Goal: Information Seeking & Learning: Learn about a topic

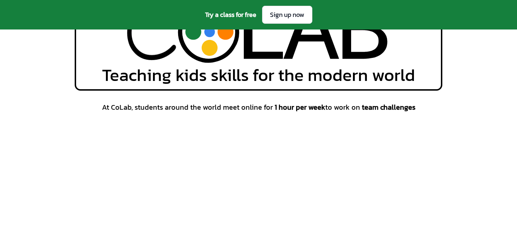
scroll to position [98, 0]
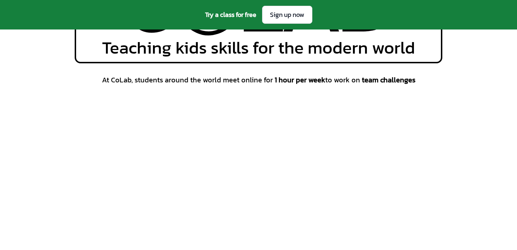
click at [235, 85] on span "At CoLab, students around the world meet online for 1 hour per week to work on …" at bounding box center [259, 80] width 314 height 10
click at [234, 83] on span "At CoLab, students around the world meet online for 1 hour per week to work on …" at bounding box center [259, 80] width 314 height 10
click at [288, 82] on span "1 hour per week" at bounding box center [300, 79] width 51 height 11
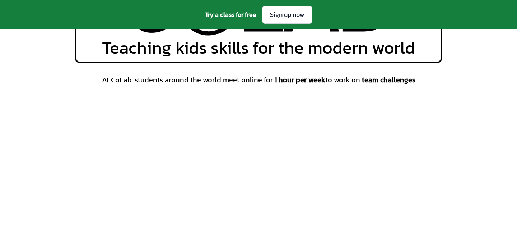
click at [288, 82] on span "1 hour per week" at bounding box center [300, 79] width 51 height 11
click at [308, 83] on span "1 hour per week" at bounding box center [300, 79] width 51 height 11
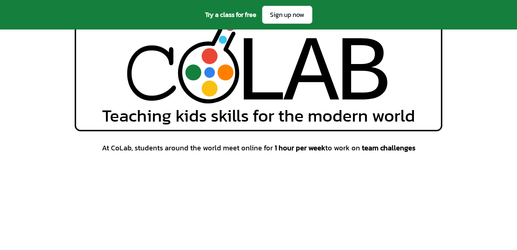
scroll to position [0, 0]
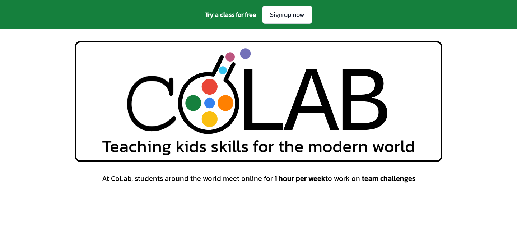
click at [67, 155] on div "L L A A B B Teaching kids skills for the modern world" at bounding box center [258, 101] width 517 height 121
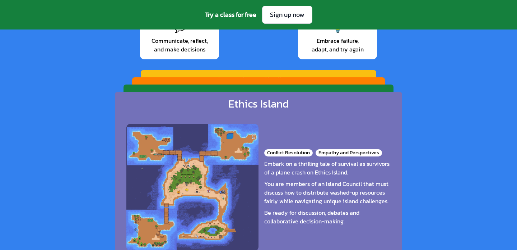
scroll to position [1135, 0]
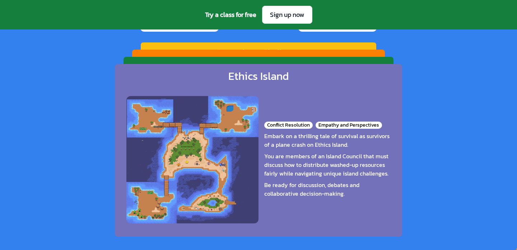
click at [145, 65] on div "Ethics Island Conflict Resolution Empathy and Perspectives Embark on a thrillin…" at bounding box center [258, 150] width 287 height 172
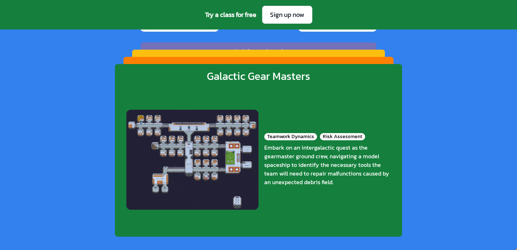
click at [145, 64] on div "Galactic Gear Masters Teamwork Dynamics Risk Assessment Embark on an intergalac…" at bounding box center [258, 150] width 287 height 172
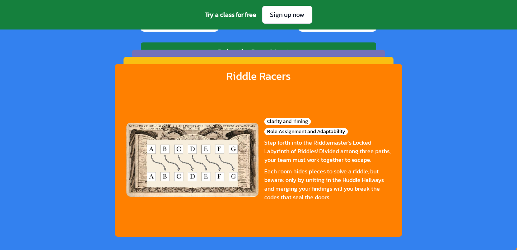
click at [145, 64] on div "[PERSON_NAME] Racers Clarity and Timing Role Assignment and Adaptability Step f…" at bounding box center [258, 150] width 287 height 172
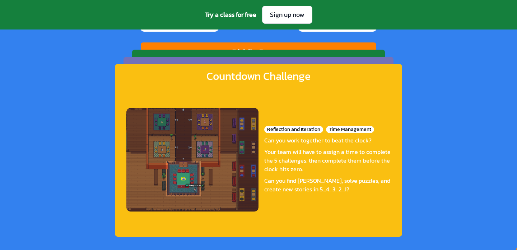
click at [145, 64] on div "Countdown Challenge Reflection and Iteration Time Management Can you work toget…" at bounding box center [258, 150] width 287 height 172
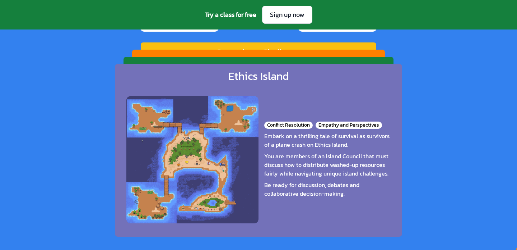
click at [147, 63] on div "Galactic Gear Masters Teamwork Dynamics Risk Assessment Embark on an intergalac…" at bounding box center [259, 138] width 270 height 162
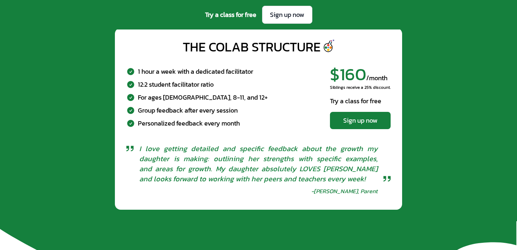
scroll to position [2328, 0]
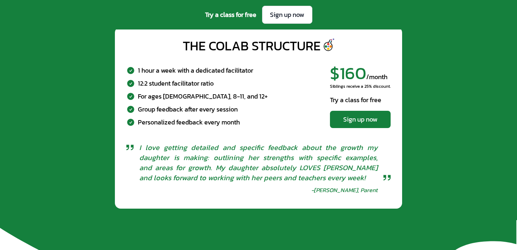
click at [231, 145] on span "I love getting detailed and specific feedback about the growth my daughter is m…" at bounding box center [258, 162] width 239 height 40
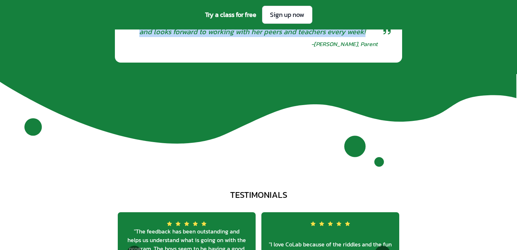
scroll to position [2433, 0]
